Goal: Task Accomplishment & Management: Manage account settings

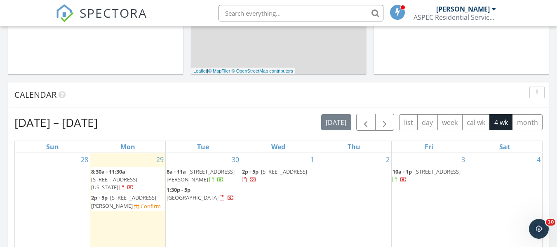
scroll to position [763, 570]
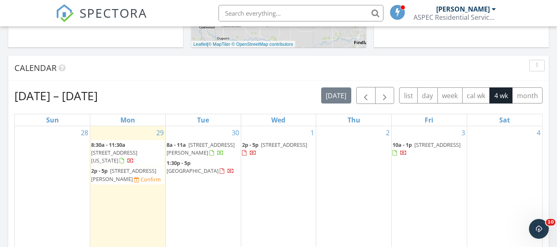
scroll to position [330, 0]
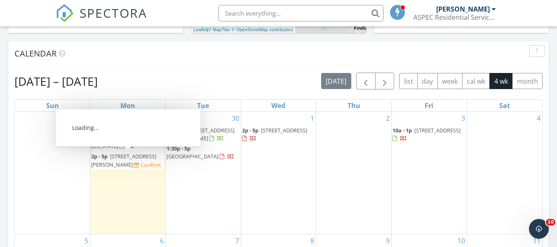
click at [113, 165] on span "208 N Brunell Street , Wauseon 43567" at bounding box center [123, 160] width 65 height 15
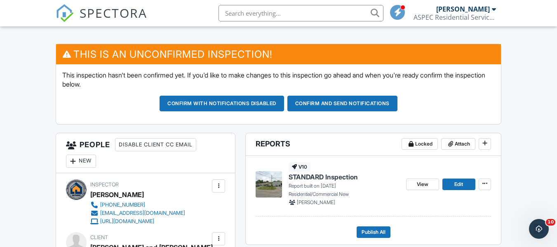
scroll to position [82, 0]
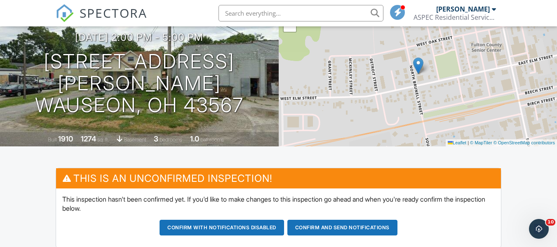
click at [104, 13] on span "SPECTORA" at bounding box center [114, 12] width 68 height 17
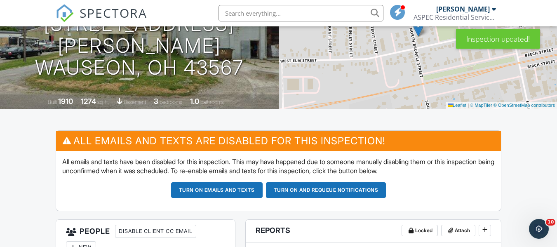
click at [175, 186] on button "Turn on emails and texts" at bounding box center [217, 190] width 92 height 16
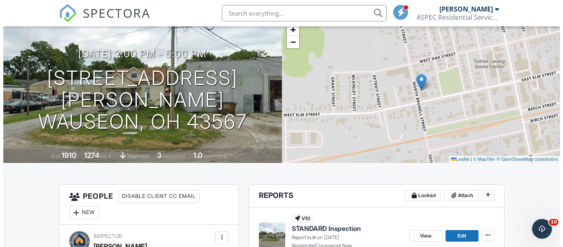
scroll to position [237, 0]
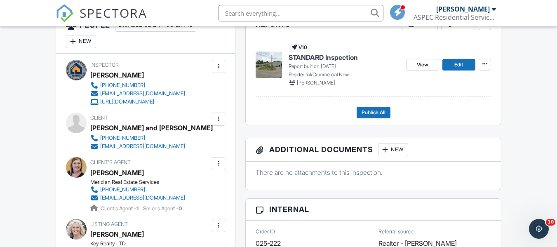
drag, startPoint x: 221, startPoint y: 118, endPoint x: 218, endPoint y: 124, distance: 6.3
click at [221, 118] on div at bounding box center [218, 119] width 8 height 8
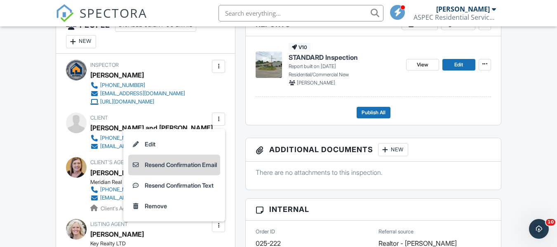
click at [193, 166] on li "Resend Confirmation Email" at bounding box center [174, 165] width 92 height 21
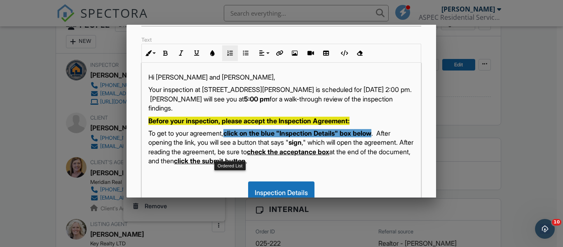
scroll to position [124, 0]
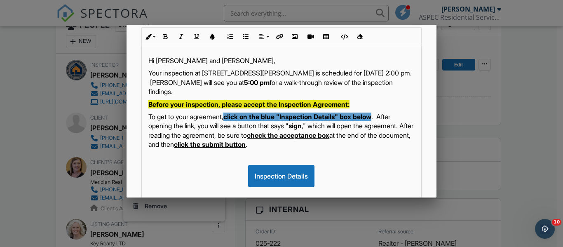
click at [151, 84] on p "Your inspection at 208 N Brunell Street , Wauseon, OH 43567 is scheduled for 09…" at bounding box center [281, 82] width 266 height 28
click at [257, 91] on p "Your inspection at 208 N Brunell Street , Wauseon, OH 43567 is scheduled for Mo…" at bounding box center [281, 82] width 266 height 28
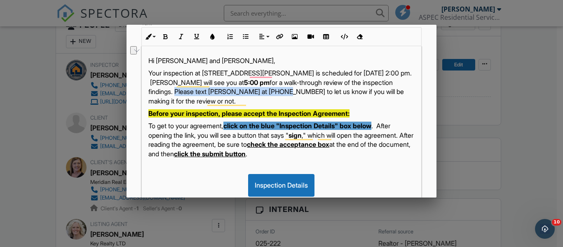
drag, startPoint x: 365, startPoint y: 89, endPoint x: 251, endPoint y: 92, distance: 113.8
click at [251, 92] on p "Your inspection at 208 N Brunell Street , Wauseon, OH 43567 is scheduled for Mo…" at bounding box center [281, 86] width 266 height 37
click at [166, 39] on icon "button" at bounding box center [165, 37] width 6 height 6
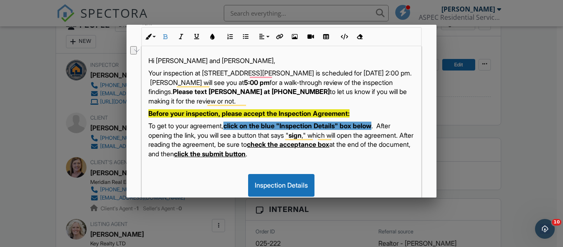
click at [378, 103] on p "Your inspection at 208 N Brunell Street , Wauseon, OH 43567 is scheduled for Mo…" at bounding box center [281, 86] width 266 height 37
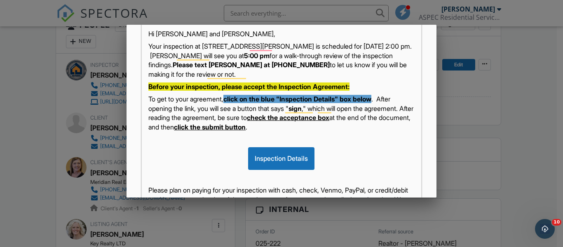
scroll to position [165, 0]
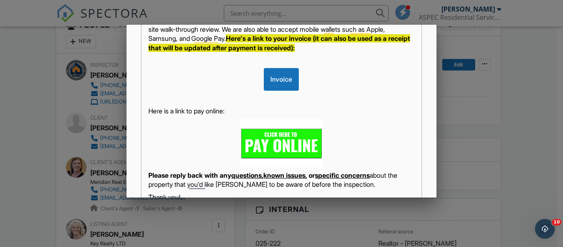
click at [228, 115] on p "Here is a link to pay online:" at bounding box center [281, 110] width 266 height 9
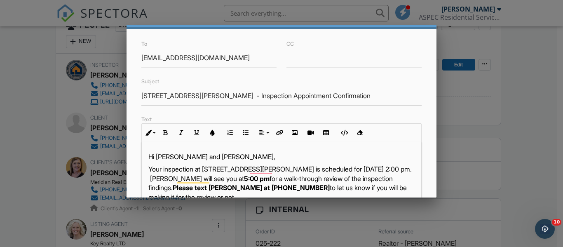
scroll to position [82, 0]
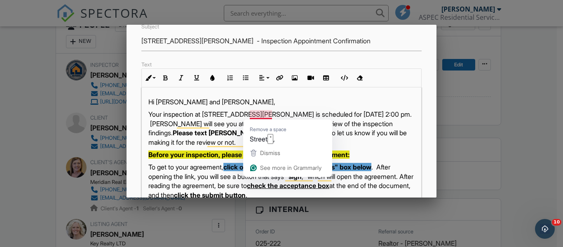
click at [271, 114] on p "Your inspection at 208 N Brunell Street , Wauseon, OH 43567 is scheduled for Mo…" at bounding box center [281, 128] width 266 height 37
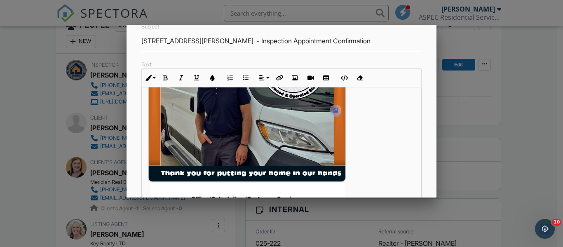
scroll to position [0, 0]
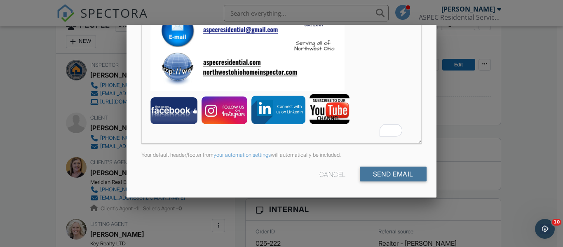
click at [381, 174] on input "Send Email" at bounding box center [393, 174] width 67 height 15
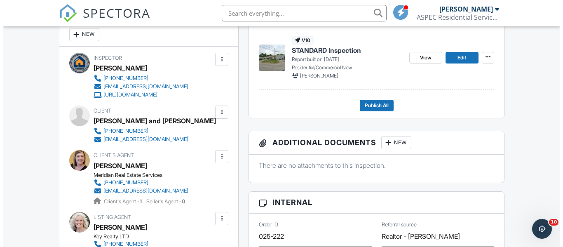
scroll to position [240, 0]
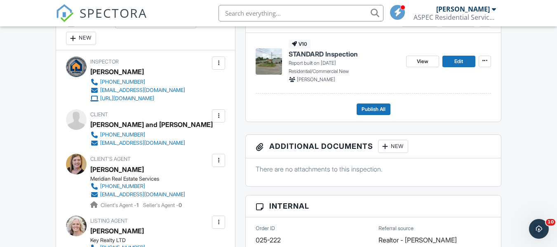
click at [219, 161] on div at bounding box center [218, 160] width 8 height 8
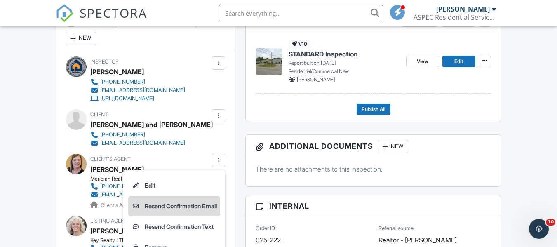
click at [188, 205] on li "Resend Confirmation Email" at bounding box center [174, 206] width 92 height 21
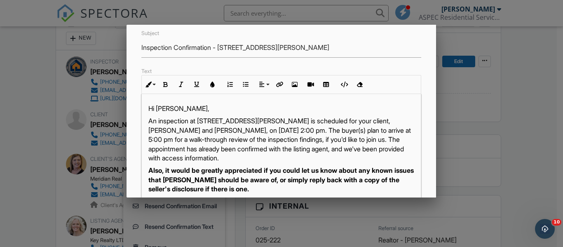
scroll to position [82, 0]
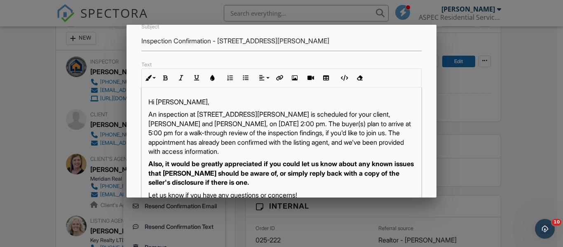
click at [165, 125] on p "An inspection at 208 N Brunell Street , Wauseon, OH 43567 is scheduled for your…" at bounding box center [281, 133] width 266 height 46
click at [271, 122] on p "An inspection at 208 N Brunell Street , Wauseon, OH 43567 is scheduled for your…" at bounding box center [281, 133] width 266 height 46
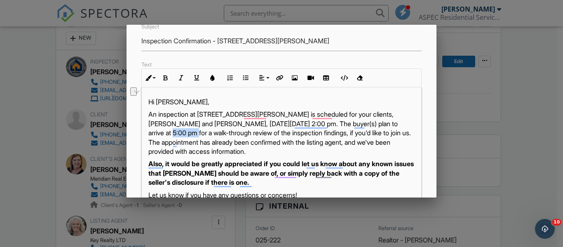
drag, startPoint x: 199, startPoint y: 134, endPoint x: 177, endPoint y: 134, distance: 22.3
click at [177, 134] on p "An inspection at 208 N Brunell Street , Wauseon, OH 43567 is scheduled for your…" at bounding box center [281, 133] width 266 height 46
click at [243, 142] on p "An inspection at 208 N Brunell Street , Wauseon, OH 43567 is scheduled for your…" at bounding box center [281, 133] width 266 height 46
click at [246, 144] on p "An inspection at 208 N Brunell Street , Wauseon, OH 43567 is scheduled for your…" at bounding box center [281, 133] width 266 height 46
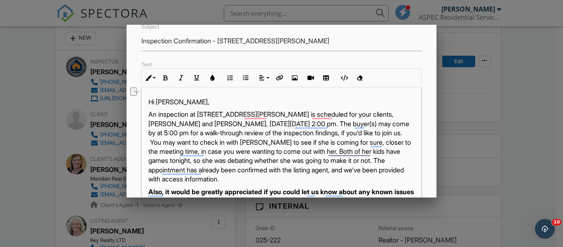
drag, startPoint x: 376, startPoint y: 179, endPoint x: 213, endPoint y: 182, distance: 163.4
click at [213, 182] on p "An inspection at 208 N Brunell Street , Wauseon, OH 43567 is scheduled for your…" at bounding box center [281, 147] width 266 height 74
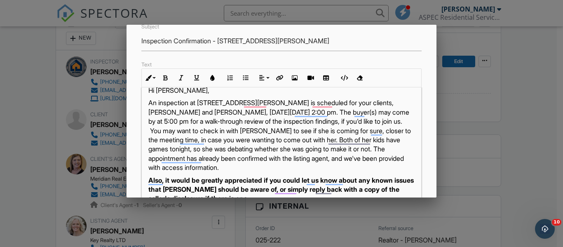
scroll to position [0, 0]
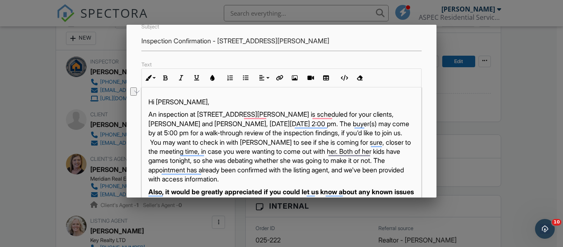
click at [246, 141] on p "An inspection at 208 N Brunell Street , Wauseon, OH 43567 is scheduled for your…" at bounding box center [281, 147] width 266 height 74
click at [248, 143] on p "An inspection at 208 N Brunell Street , Wauseon, OH 43567 is scheduled for your…" at bounding box center [281, 147] width 266 height 74
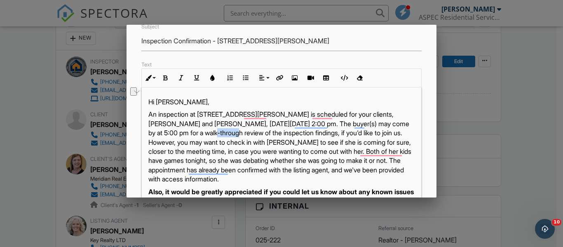
drag, startPoint x: 251, startPoint y: 132, endPoint x: 226, endPoint y: 133, distance: 24.4
click at [226, 133] on p "An inspection at 208 N Brunell Street , Wauseon, OH 43567 is scheduled for your…" at bounding box center [281, 147] width 266 height 74
click at [165, 74] on button "Bold" at bounding box center [166, 78] width 16 height 16
click at [268, 141] on p "An inspection at 208 N Brunell Street , Wauseon, OH 43567 is scheduled for your…" at bounding box center [281, 147] width 266 height 74
click at [274, 133] on p "An inspection at 208 N Brunell Street , Wauseon, OH 43567 is scheduled for your…" at bounding box center [281, 147] width 266 height 74
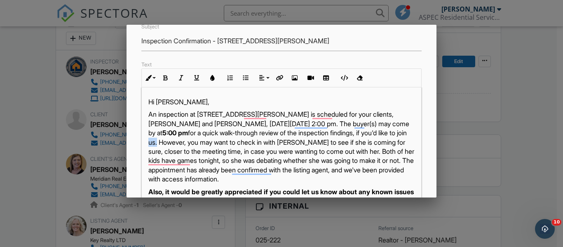
drag, startPoint x: 276, startPoint y: 142, endPoint x: 266, endPoint y: 142, distance: 9.9
click at [266, 142] on p "An inspection at 208 N Brunell Street , Wauseon, OH 43567 is scheduled for your…" at bounding box center [281, 147] width 266 height 74
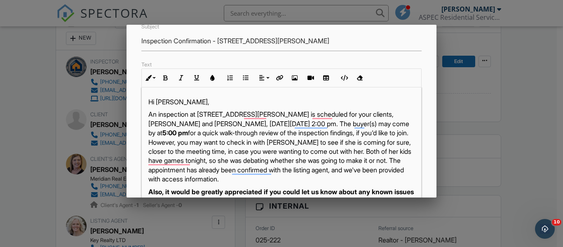
click at [266, 151] on p "An inspection at 208 N Brunell Street , Wauseon, OH 43567 is scheduled for your…" at bounding box center [281, 147] width 266 height 74
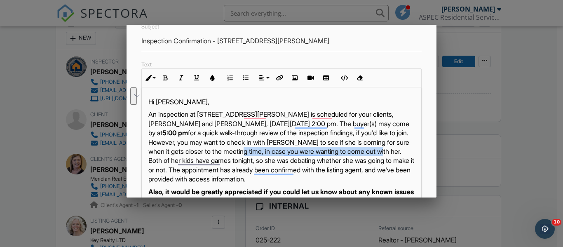
drag, startPoint x: 285, startPoint y: 160, endPoint x: 385, endPoint y: 153, distance: 100.1
click at [385, 153] on p "An inspection at 208 N Brunell Street , Wauseon, OH 43567 is scheduled for your…" at bounding box center [281, 147] width 266 height 74
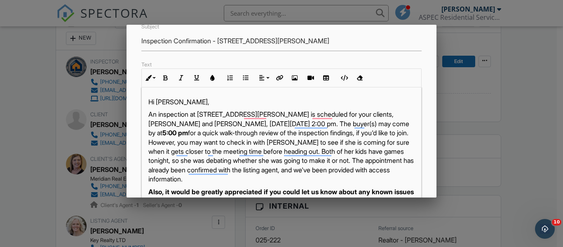
click at [275, 170] on p "An inspection at 208 N Brunell Street , Wauseon, OH 43567 is scheduled for your…" at bounding box center [281, 147] width 266 height 74
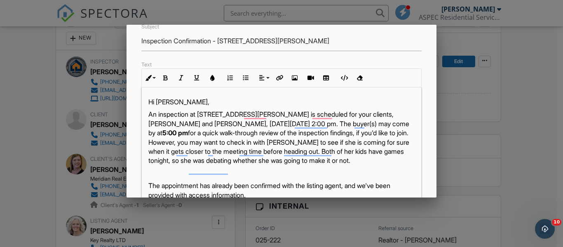
click at [313, 162] on p "An inspection at 208 N Brunell Street , Wauseon, OH 43567 is scheduled for your…" at bounding box center [281, 137] width 266 height 55
drag, startPoint x: 313, startPoint y: 162, endPoint x: 306, endPoint y: 171, distance: 11.2
click at [312, 165] on p "An inspection at 208 N Brunell Street , Wauseon, OH 43567 is scheduled for your…" at bounding box center [281, 137] width 266 height 55
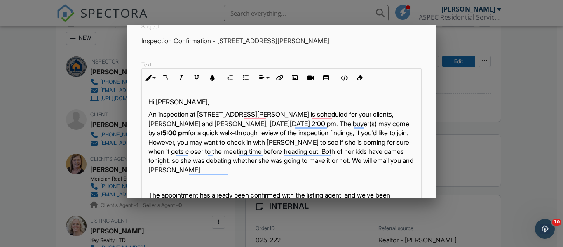
click at [298, 170] on p "An inspection at 208 N Brunell Street , Wauseon, OH 43567 is scheduled for your…" at bounding box center [281, 142] width 266 height 65
click at [375, 173] on p "An inspection at 208 N Brunell Street , Wauseon, OH 43567 is scheduled for your…" at bounding box center [281, 142] width 266 height 65
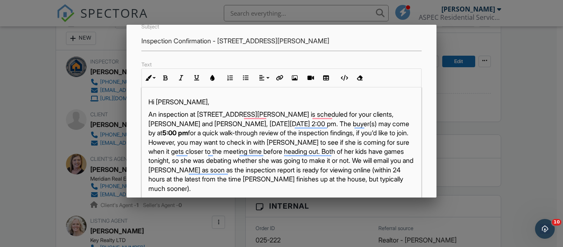
click at [317, 170] on p "An inspection at 208 N Brunell Street , Wauseon, OH 43567 is scheduled for your…" at bounding box center [281, 151] width 266 height 83
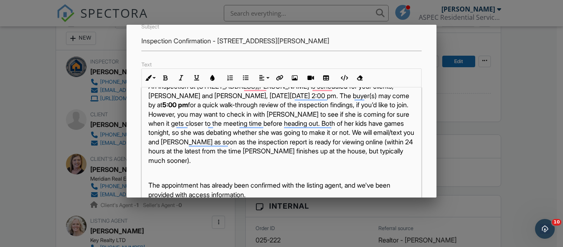
scroll to position [41, 0]
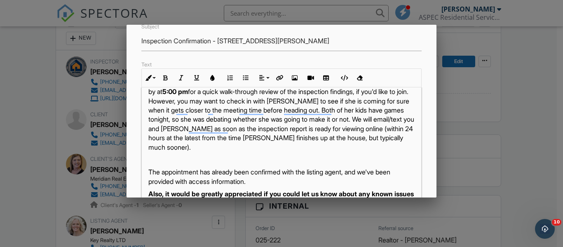
click at [400, 147] on p "An inspection at 208 N Brunell Street , Wauseon, OH 43567 is scheduled for your…" at bounding box center [281, 109] width 266 height 83
click at [166, 160] on p "To enrich screen reader interactions, please activate Accessibility in Grammarl…" at bounding box center [281, 159] width 266 height 9
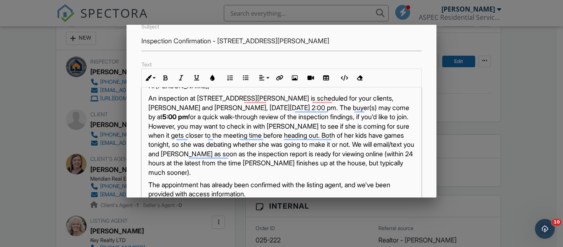
scroll to position [0, 0]
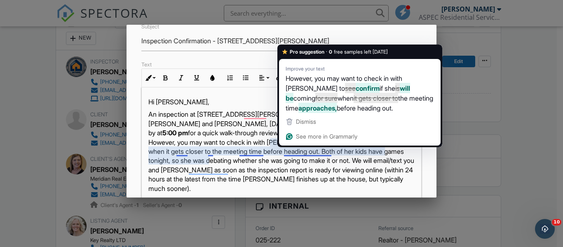
click at [250, 122] on p "An inspection at 208 N Brunell Street , Wauseon, OH 43567 is scheduled for your…" at bounding box center [281, 151] width 266 height 83
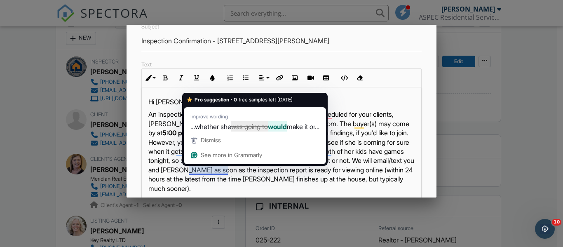
click at [385, 160] on p "An inspection at 208 N Brunell Street , Wauseon, OH 43567 is scheduled for your…" at bounding box center [281, 151] width 266 height 83
click at [229, 170] on p "An inspection at 208 N Brunell Street , Wauseon, OH 43567 is scheduled for your…" at bounding box center [281, 151] width 266 height 83
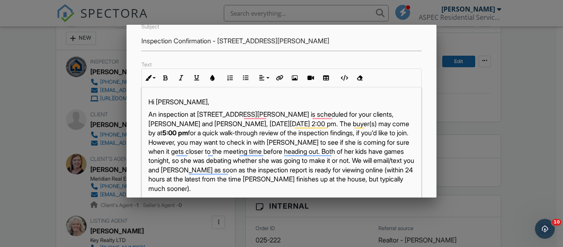
click at [254, 169] on p "An inspection at 208 N Brunell Street , Wauseon, OH 43567 is scheduled for your…" at bounding box center [281, 151] width 266 height 83
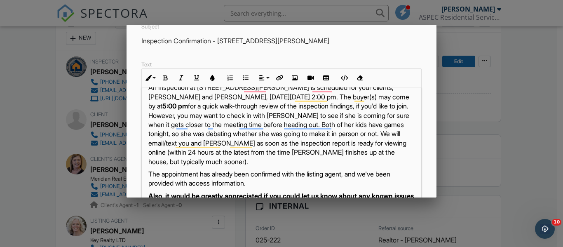
scroll to position [41, 0]
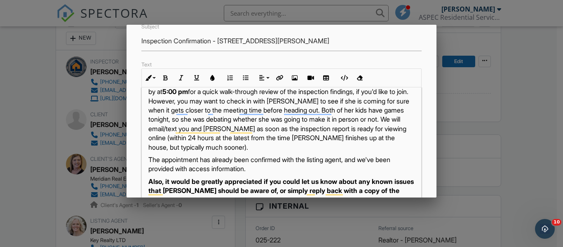
click at [223, 152] on p "An inspection at 208 N Brunell Street , Wauseon, OH 43567 is scheduled for your…" at bounding box center [281, 109] width 266 height 83
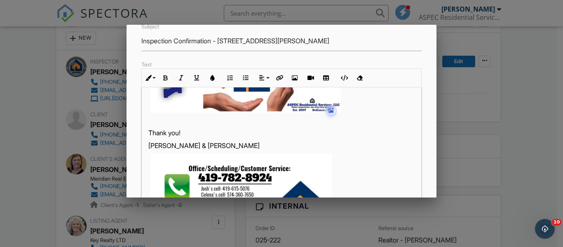
scroll to position [0, 0]
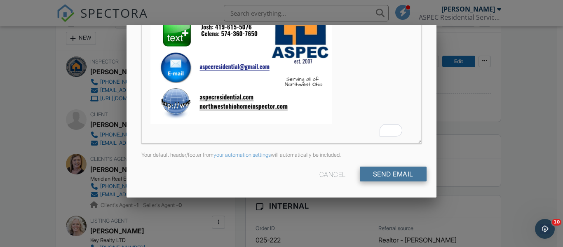
click at [387, 177] on input "Send Email" at bounding box center [393, 174] width 67 height 15
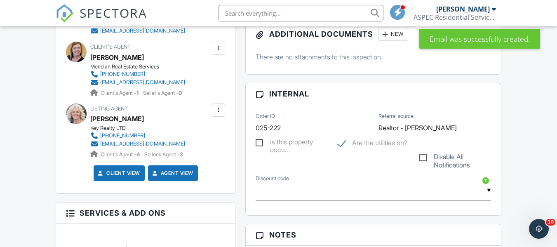
click at [219, 112] on div at bounding box center [218, 110] width 8 height 8
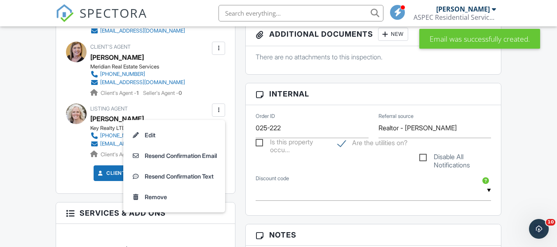
click at [12, 127] on div "Dashboard Templates Contacts Metrics Automations Settings Email Queue Text Queu…" at bounding box center [278, 231] width 557 height 1114
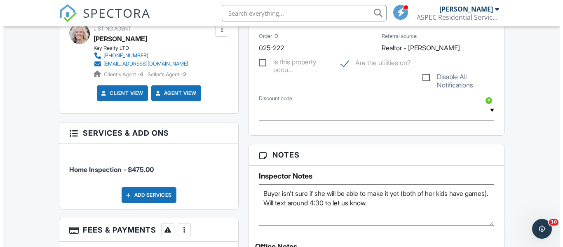
scroll to position [394, 0]
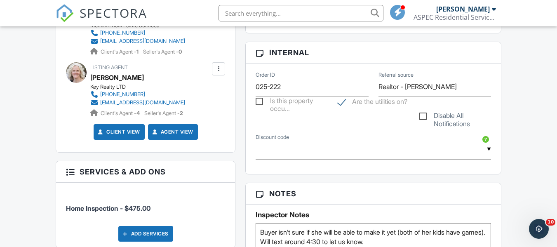
click at [219, 69] on div at bounding box center [218, 69] width 8 height 8
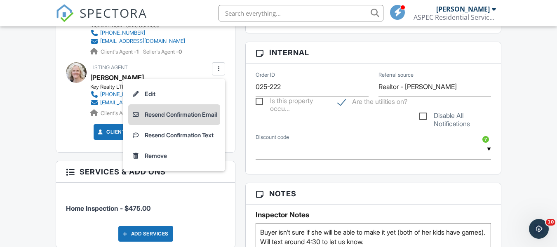
click at [186, 115] on li "Resend Confirmation Email" at bounding box center [174, 114] width 92 height 21
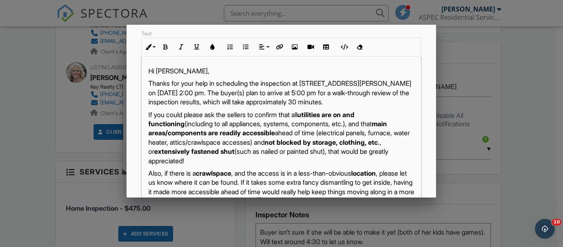
scroll to position [124, 0]
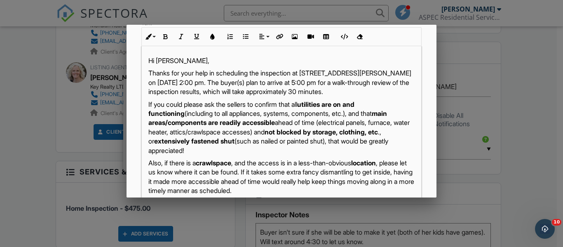
click at [226, 82] on p "Thanks for your help in scheduling the inspection at 208 N Brunell Street , Wau…" at bounding box center [281, 82] width 266 height 28
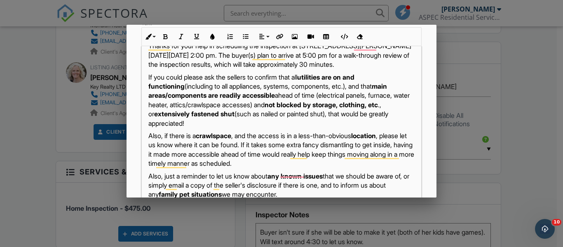
scroll to position [41, 0]
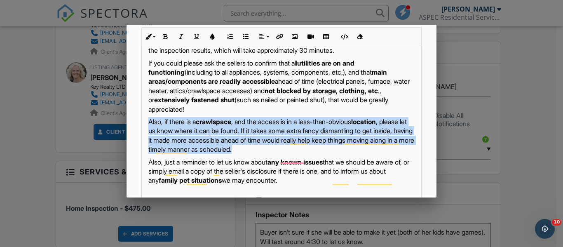
drag, startPoint x: 357, startPoint y: 156, endPoint x: 148, endPoint y: 129, distance: 210.9
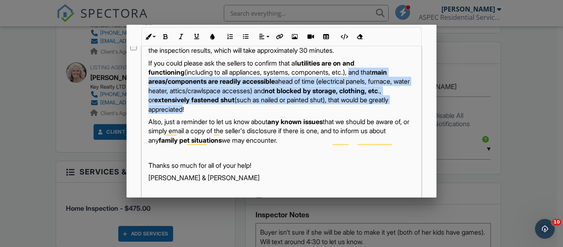
drag, startPoint x: 239, startPoint y: 119, endPoint x: 360, endPoint y: 84, distance: 126.2
click at [360, 84] on p "If you could please ask the sellers to confirm that all utilities are on and fu…" at bounding box center [281, 86] width 266 height 55
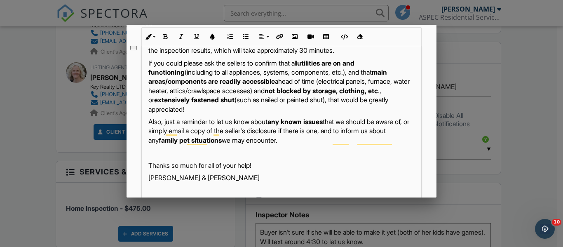
click at [287, 143] on p "Also, just a reminder to let us know about any known issues that we should be a…" at bounding box center [281, 131] width 266 height 28
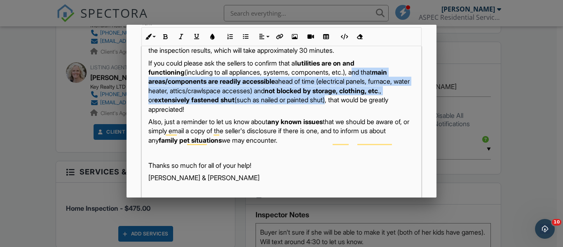
drag, startPoint x: 386, startPoint y: 109, endPoint x: 363, endPoint y: 83, distance: 35.1
click at [363, 83] on p "If you could please ask the sellers to confirm that all utilities are on and fu…" at bounding box center [281, 86] width 266 height 55
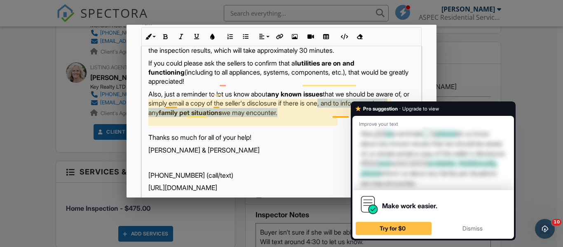
drag, startPoint x: 336, startPoint y: 120, endPoint x: 365, endPoint y: 115, distance: 29.4
click at [365, 115] on html "SPECTORA Josh Frederick ASPEC Residential Services, LLC Role: Inspector Change …" at bounding box center [281, 176] width 563 height 1141
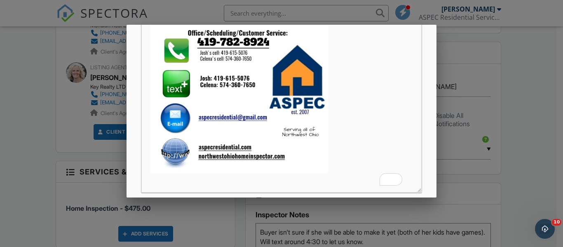
scroll to position [233, 0]
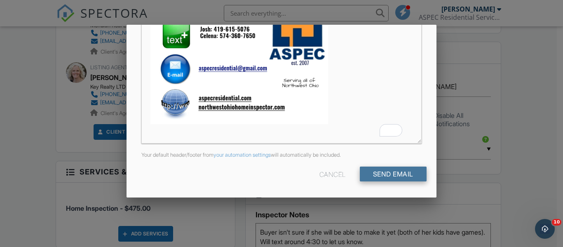
click at [404, 172] on input "Send Email" at bounding box center [393, 174] width 67 height 15
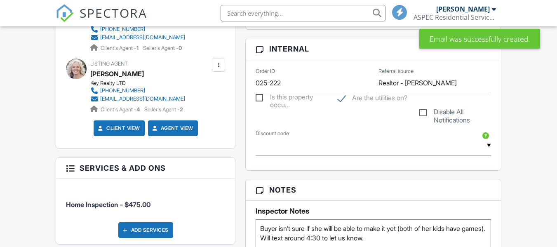
scroll to position [191, 0]
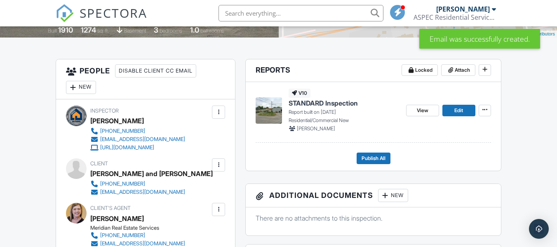
drag, startPoint x: 128, startPoint y: 10, endPoint x: 128, endPoint y: 4, distance: 6.2
click at [128, 10] on span "SPECTORA" at bounding box center [114, 12] width 68 height 17
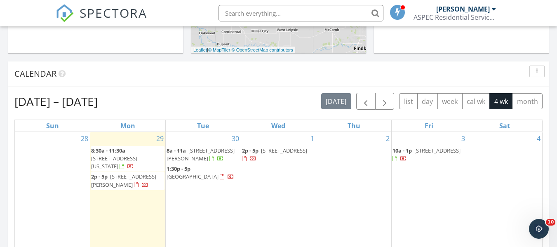
scroll to position [330, 0]
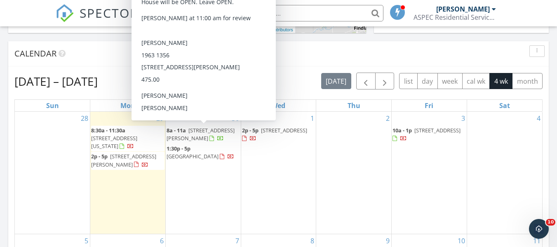
click at [0, 146] on div "[DATE] [PERSON_NAME] 8:30 am [STREET_ADDRESS][US_STATE] [PERSON_NAME] 53 minute…" at bounding box center [278, 161] width 557 height 751
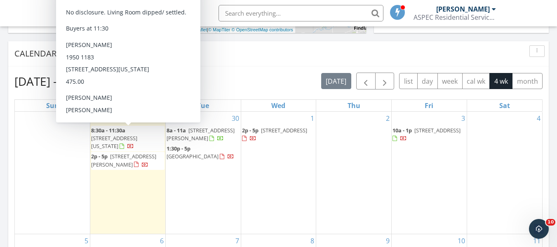
click at [1, 149] on div "[DATE] [PERSON_NAME] 8:30 am [STREET_ADDRESS][US_STATE] [PERSON_NAME] 53 minute…" at bounding box center [278, 161] width 557 height 751
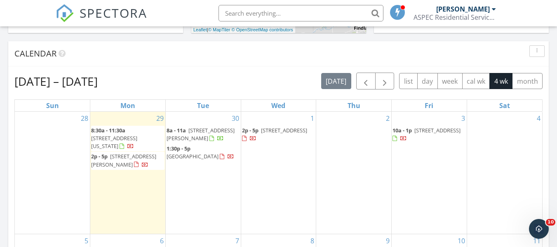
click at [0, 106] on div "[DATE] [PERSON_NAME] 8:30 am [STREET_ADDRESS][US_STATE] [PERSON_NAME] 53 minute…" at bounding box center [278, 161] width 557 height 751
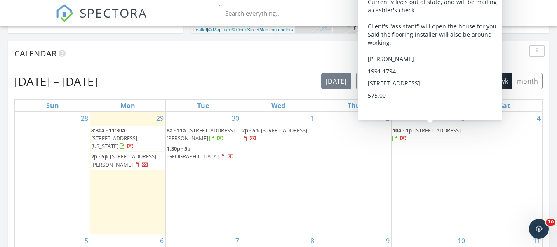
click at [414, 134] on span "[STREET_ADDRESS]" at bounding box center [437, 130] width 46 height 7
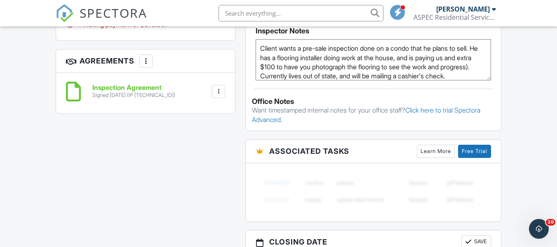
scroll to position [660, 0]
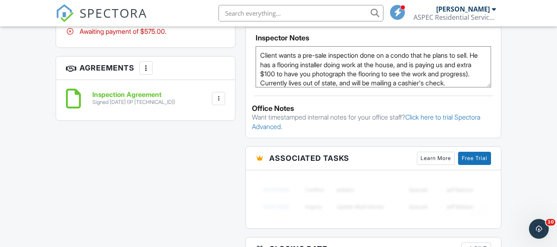
click at [120, 104] on div "Signed 09/26/2025 (IP 102.89.22.51)" at bounding box center [133, 102] width 83 height 7
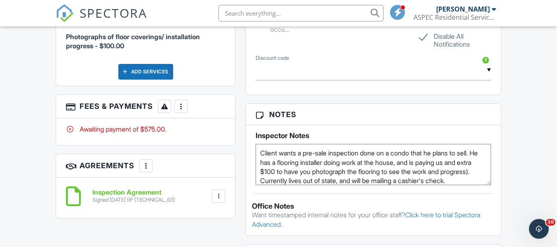
scroll to position [565, 0]
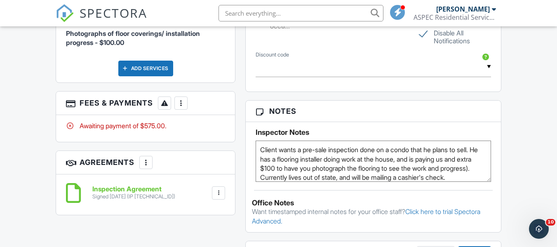
click at [112, 197] on div "Signed 09/26/2025 (IP 102.89.22.51)" at bounding box center [133, 196] width 83 height 7
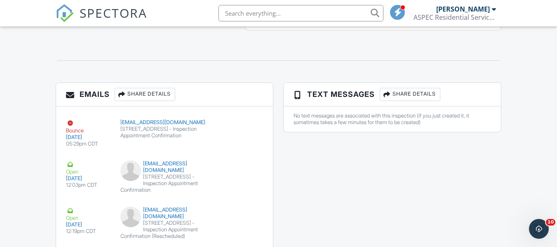
scroll to position [1049, 0]
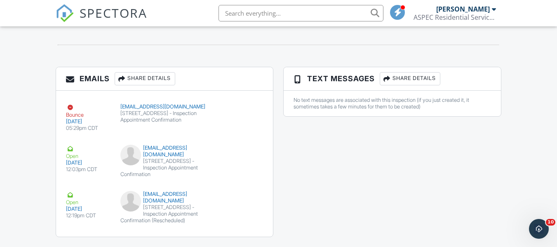
scroll to position [854, 0]
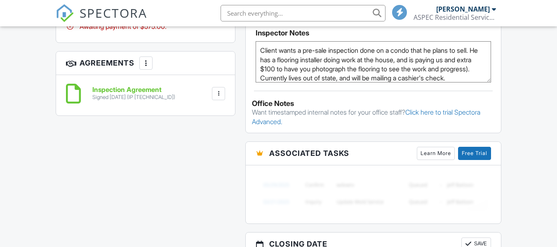
scroll to position [730, 0]
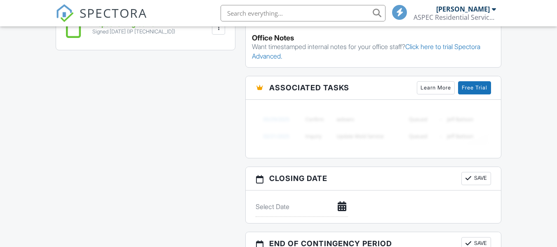
click at [108, 10] on span "SPECTORA" at bounding box center [114, 12] width 68 height 17
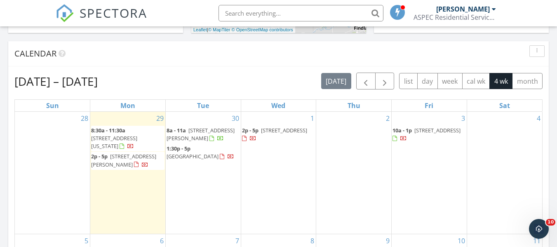
drag, startPoint x: 0, startPoint y: 92, endPoint x: 0, endPoint y: 42, distance: 49.5
click at [0, 77] on div "Today Josh Frederick 8:30 am 21 Pennsylvania Avenue , Waterville, OH 43566 Josh…" at bounding box center [278, 161] width 557 height 751
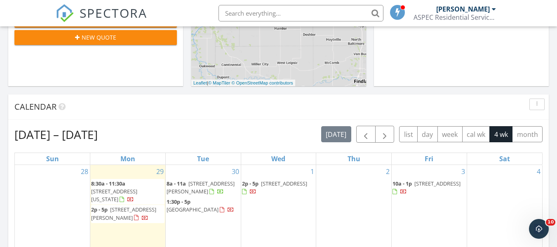
drag, startPoint x: 384, startPoint y: 181, endPoint x: 403, endPoint y: 191, distance: 21.0
click at [414, 187] on span "[STREET_ADDRESS]" at bounding box center [437, 183] width 46 height 7
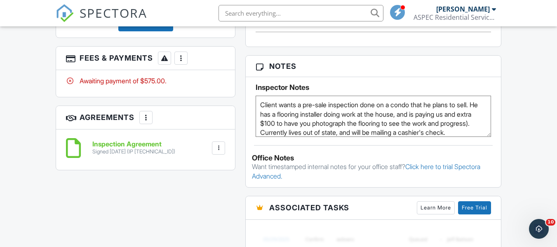
scroll to position [619, 0]
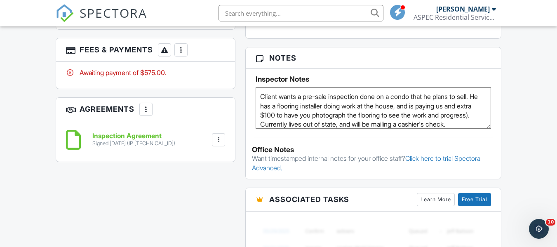
drag, startPoint x: 184, startPoint y: 143, endPoint x: 143, endPoint y: 142, distance: 41.2
click at [143, 142] on div "Inspection Agreement Signed 09/26/2025 (IP 102.89.22.51) File Delete Download" at bounding box center [156, 139] width 138 height 14
copy div "(IP 102.89.22.51)"
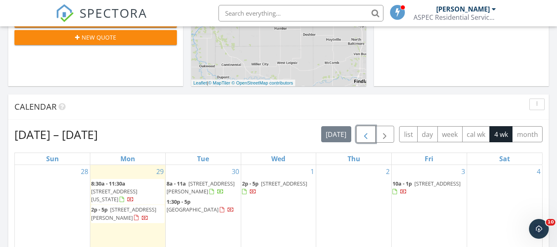
click at [361, 131] on span "button" at bounding box center [366, 134] width 10 height 10
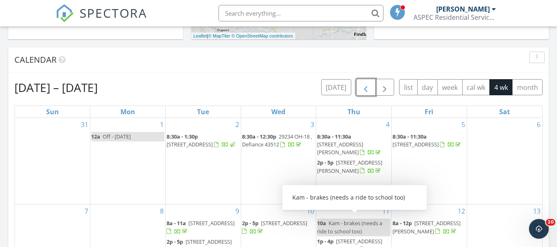
scroll to position [330, 0]
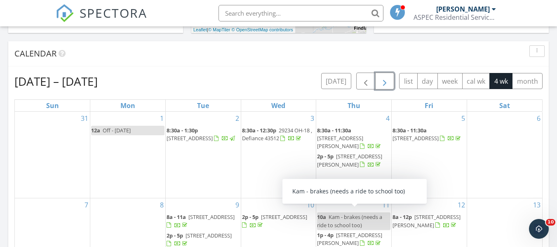
click at [386, 82] on span "button" at bounding box center [385, 81] width 10 height 10
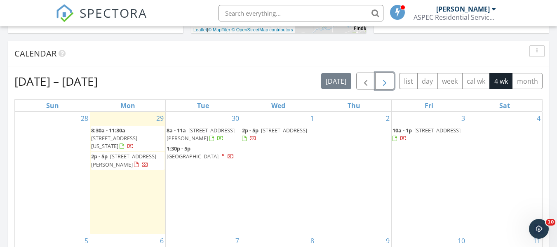
click at [414, 134] on span "[STREET_ADDRESS]" at bounding box center [437, 130] width 46 height 7
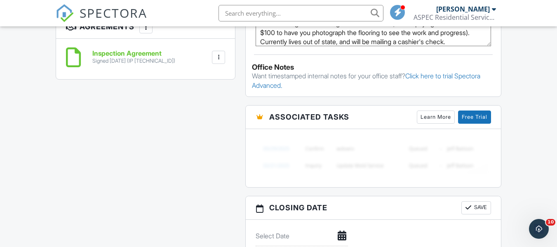
drag, startPoint x: 188, startPoint y: 64, endPoint x: 141, endPoint y: 62, distance: 46.6
click at [141, 62] on div "Inspection Agreement Signed [DATE] (IP [TECHNICAL_ID]) File [GEOGRAPHIC_DATA] D…" at bounding box center [156, 57] width 138 height 14
copy div "(IP [TECHNICAL_ID])"
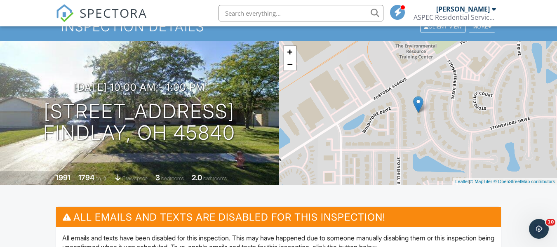
scroll to position [41, 0]
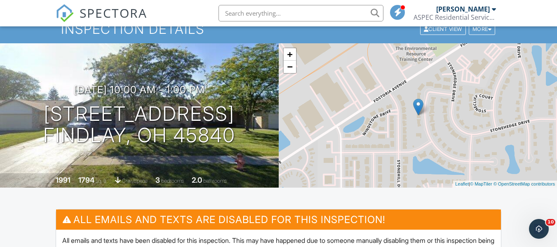
click at [99, 16] on span "SPECTORA" at bounding box center [114, 12] width 68 height 17
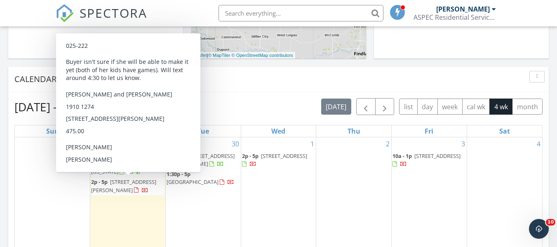
click at [111, 189] on span "[STREET_ADDRESS][PERSON_NAME]" at bounding box center [123, 185] width 65 height 15
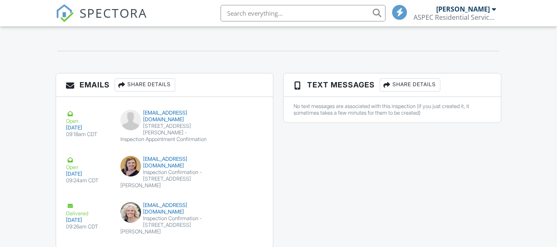
scroll to position [975, 0]
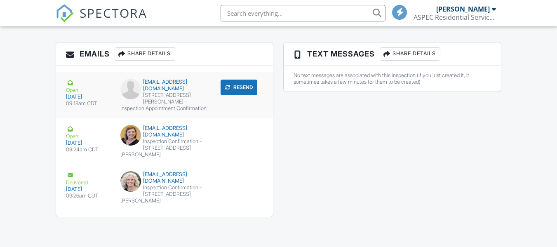
click at [170, 112] on div "[STREET_ADDRESS][PERSON_NAME] - Inspection Appointment Confirmation" at bounding box center [164, 102] width 89 height 20
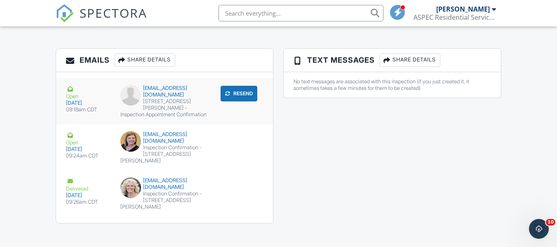
scroll to position [0, 0]
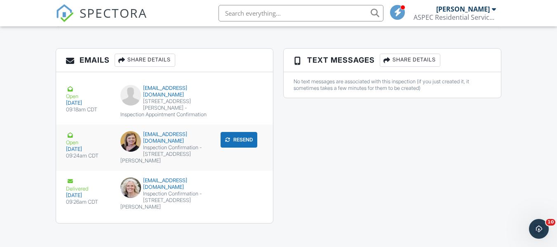
click at [136, 164] on div "Inspection Confirmation - [STREET_ADDRESS][PERSON_NAME]" at bounding box center [164, 154] width 89 height 20
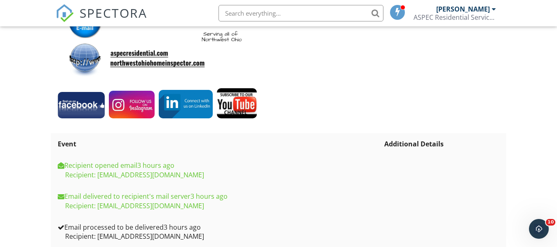
scroll to position [852, 0]
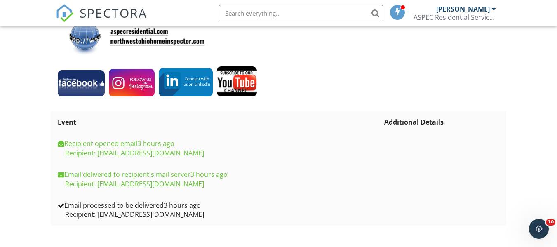
click at [124, 14] on span "SPECTORA" at bounding box center [114, 12] width 68 height 17
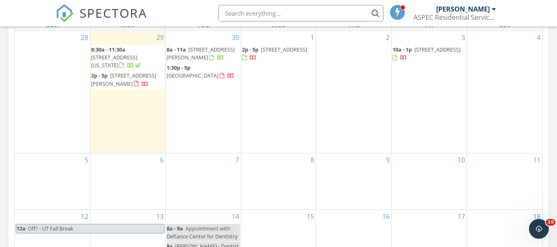
scroll to position [412, 0]
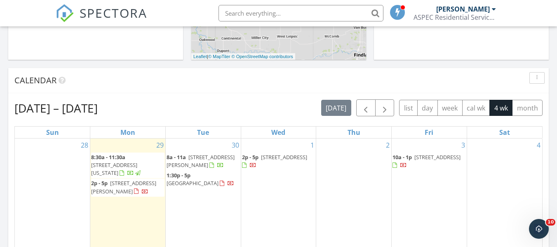
scroll to position [318, 0]
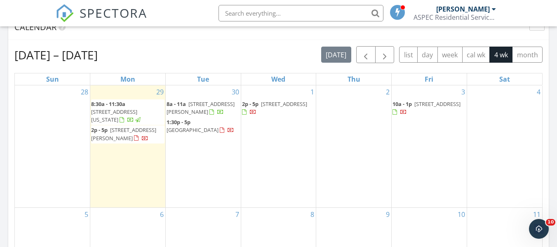
scroll to position [359, 0]
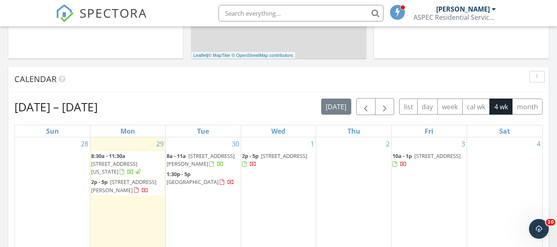
scroll to position [318, 0]
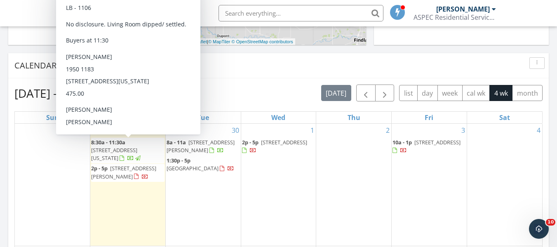
click at [108, 150] on span "[STREET_ADDRESS][US_STATE]" at bounding box center [114, 153] width 46 height 15
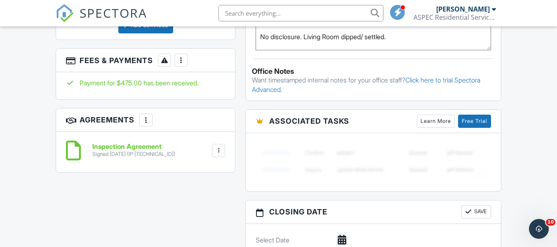
click at [139, 143] on h6 "Inspection Agreement" at bounding box center [133, 146] width 83 height 7
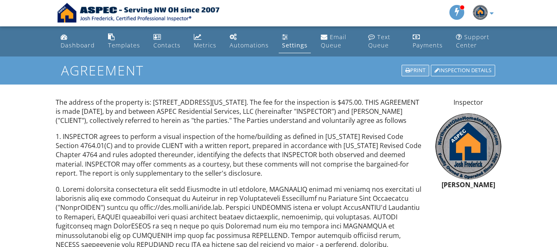
click at [417, 65] on div "Print" at bounding box center [416, 71] width 28 height 12
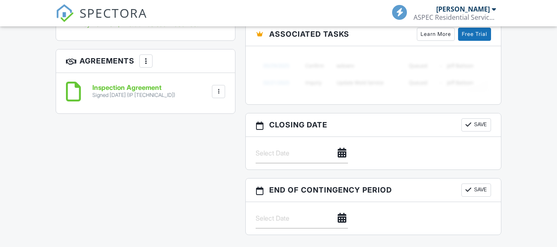
click at [181, 79] on div "Inspection Agreement Signed [DATE] (IP [TECHNICAL_ID])" at bounding box center [145, 91] width 159 height 25
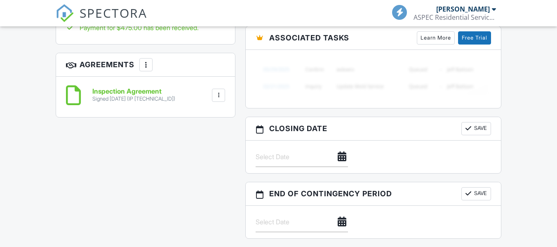
click at [178, 77] on div "Inspection Agreement Signed [DATE] (IP [TECHNICAL_ID])" at bounding box center [145, 97] width 179 height 40
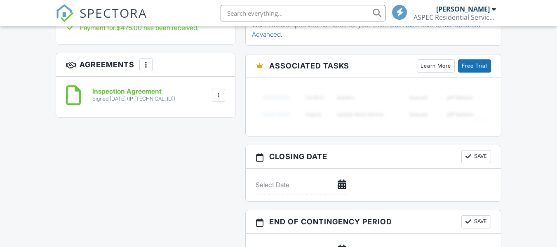
scroll to position [619, 0]
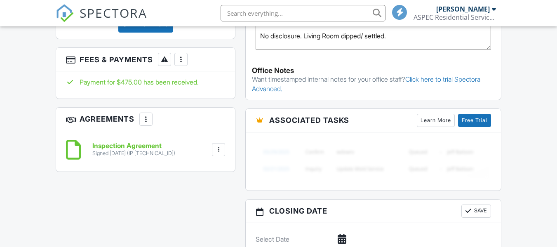
click at [185, 55] on div at bounding box center [181, 59] width 8 height 8
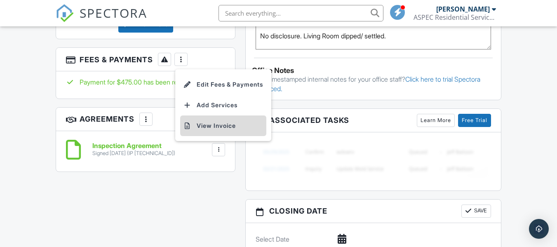
click at [198, 115] on li "View Invoice" at bounding box center [223, 125] width 86 height 21
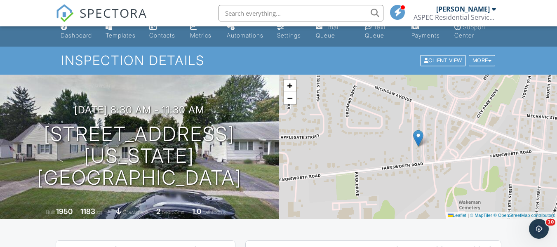
scroll to position [8, 0]
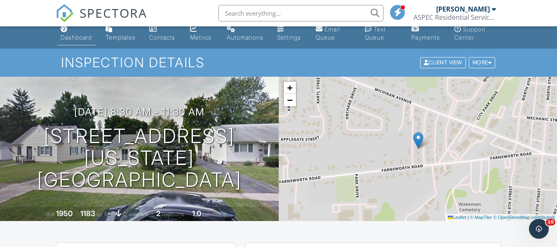
click at [68, 35] on div "Dashboard" at bounding box center [76, 37] width 31 height 7
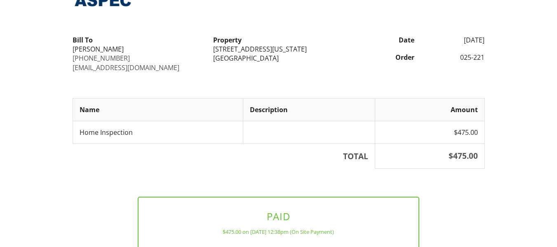
scroll to position [26, 0]
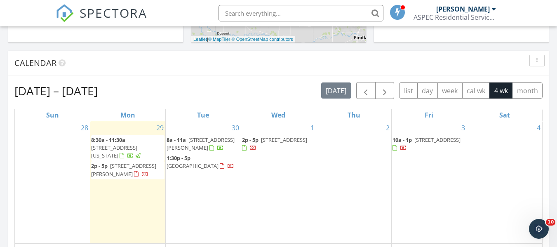
scroll to position [321, 0]
click at [271, 65] on div "Calendar" at bounding box center [272, 63] width 516 height 12
click at [0, 170] on div "[DATE] [PERSON_NAME] 8:30 am [STREET_ADDRESS][US_STATE] [PERSON_NAME] 53 minute…" at bounding box center [278, 170] width 557 height 751
